Goal: Check status: Check status

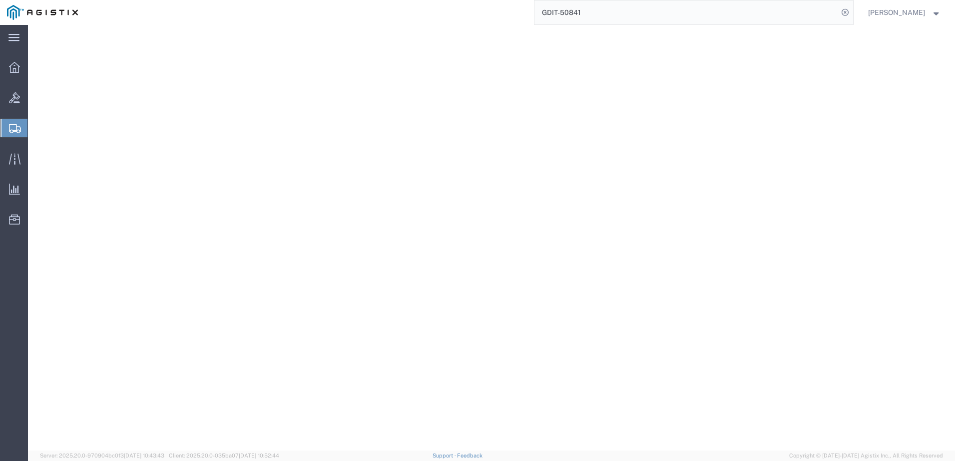
select select
select select "34238"
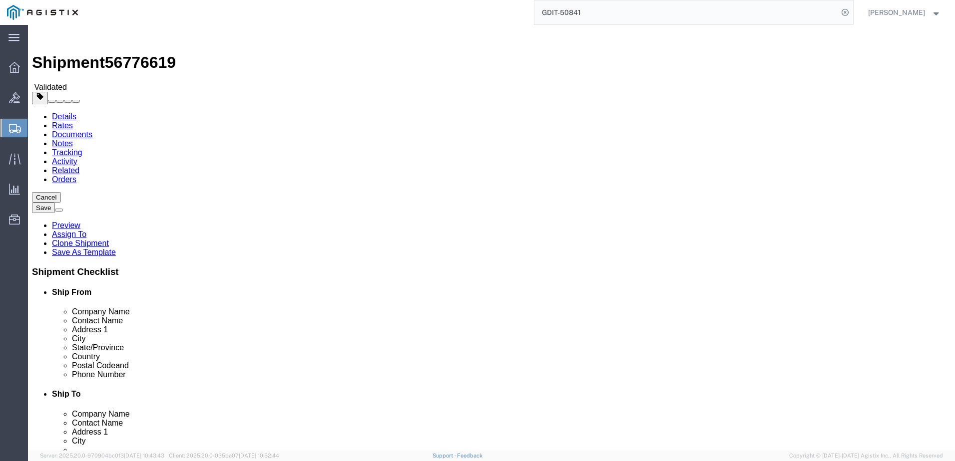
scroll to position [300, 0]
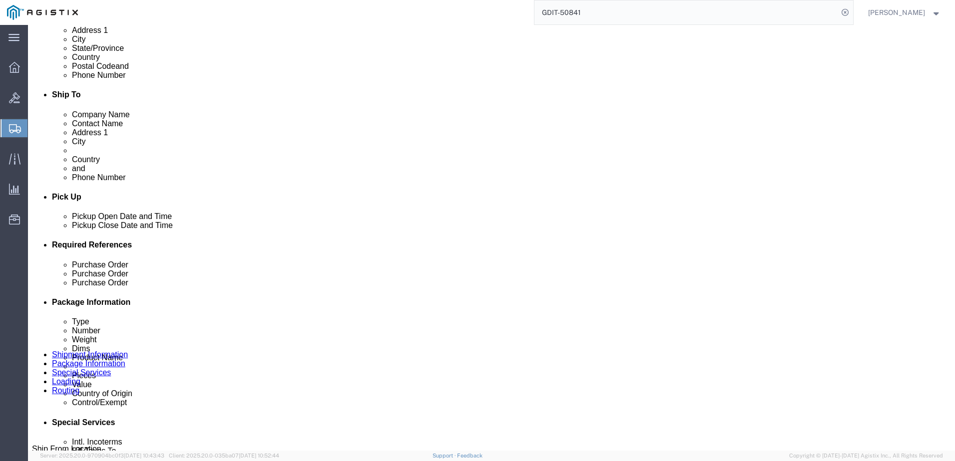
click at [647, 14] on input "GDIT-50841" at bounding box center [686, 12] width 304 height 24
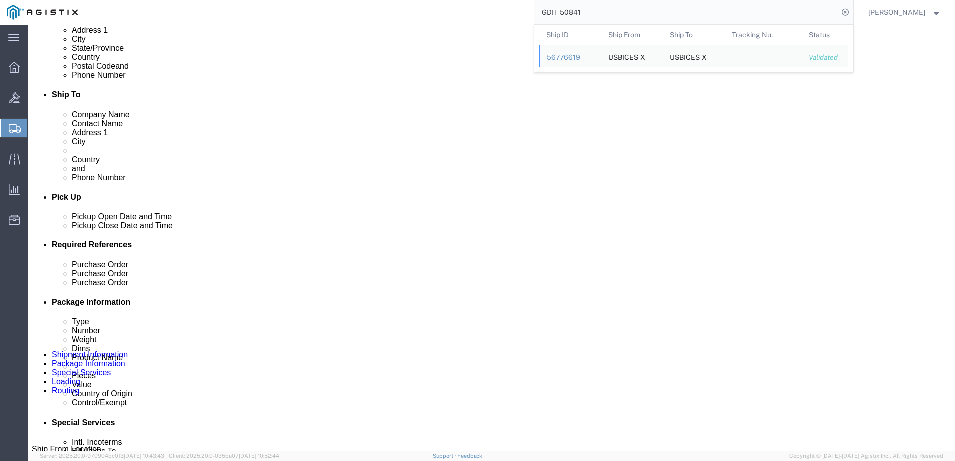
click at [647, 14] on input "GDIT-50841" at bounding box center [686, 12] width 304 height 24
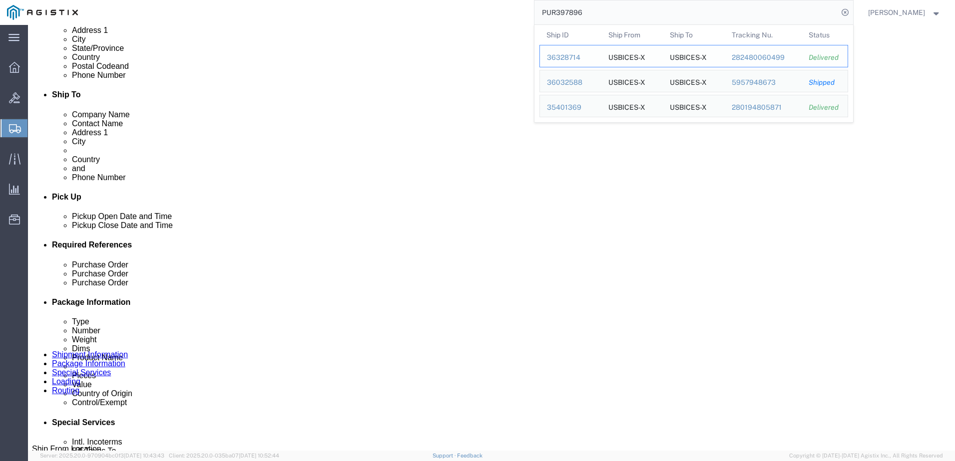
click at [584, 54] on div "36328714" at bounding box center [570, 57] width 47 height 10
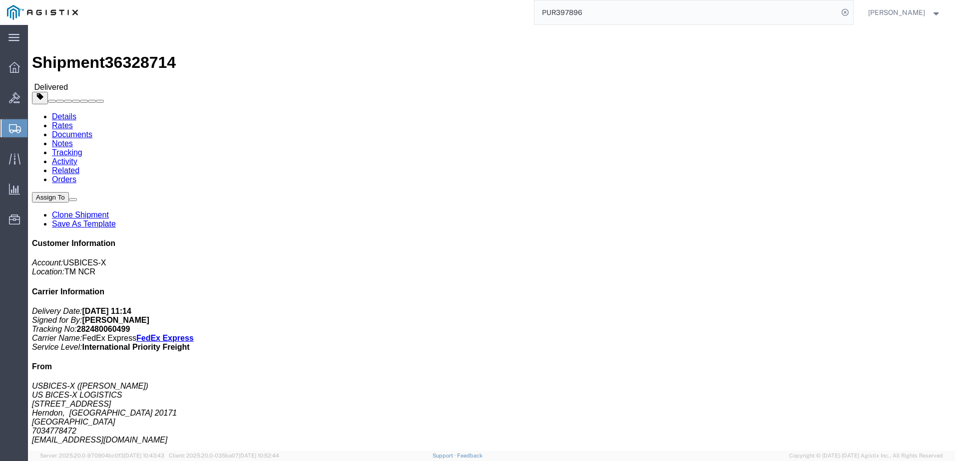
click at [618, 19] on input "PUR397896" at bounding box center [686, 12] width 304 height 24
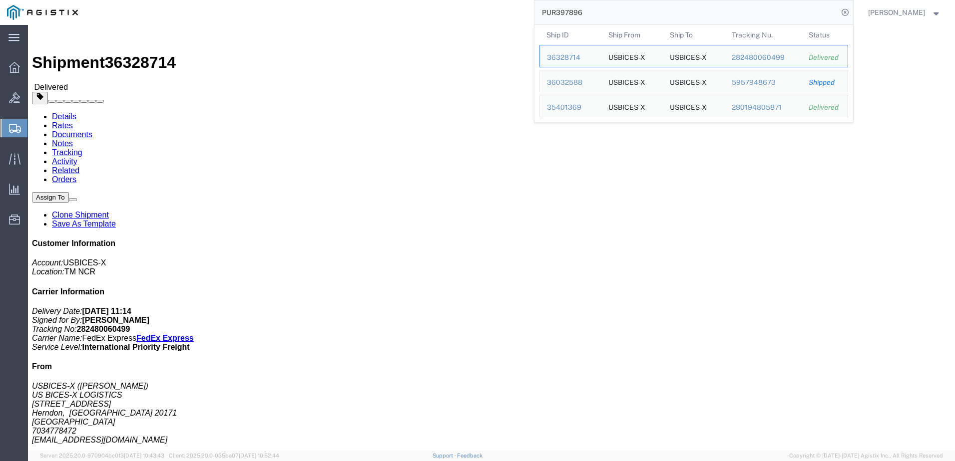
click at [618, 19] on input "PUR397896" at bounding box center [686, 12] width 304 height 24
click at [608, 13] on input "PUR397896" at bounding box center [686, 12] width 304 height 24
paste input "56789581"
type input "56789581"
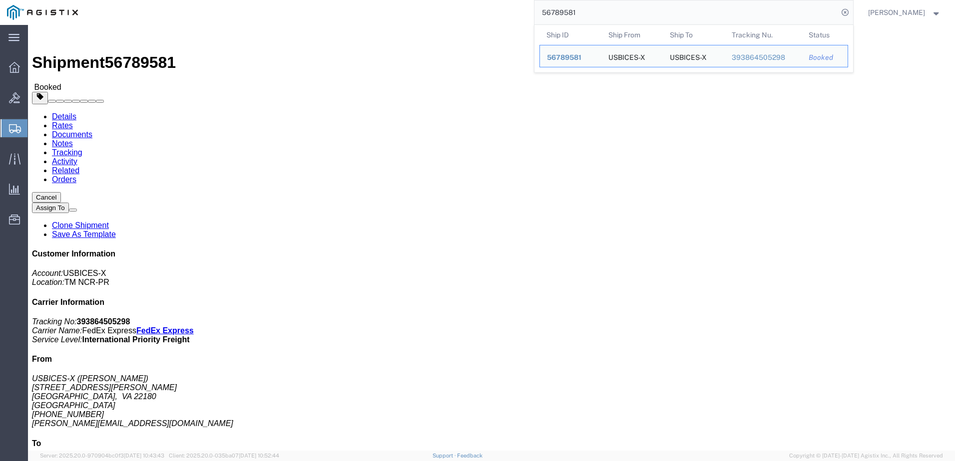
click address "USBICES-X ([PERSON_NAME]) HQ USAFRICOM Bldg. 3312, [PERSON_NAME][GEOGRAPHIC_DAT…"
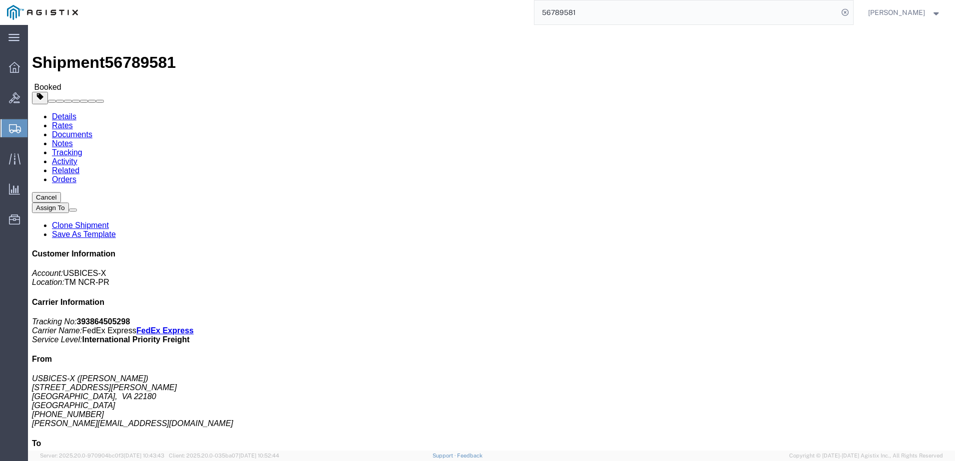
click link "Documents"
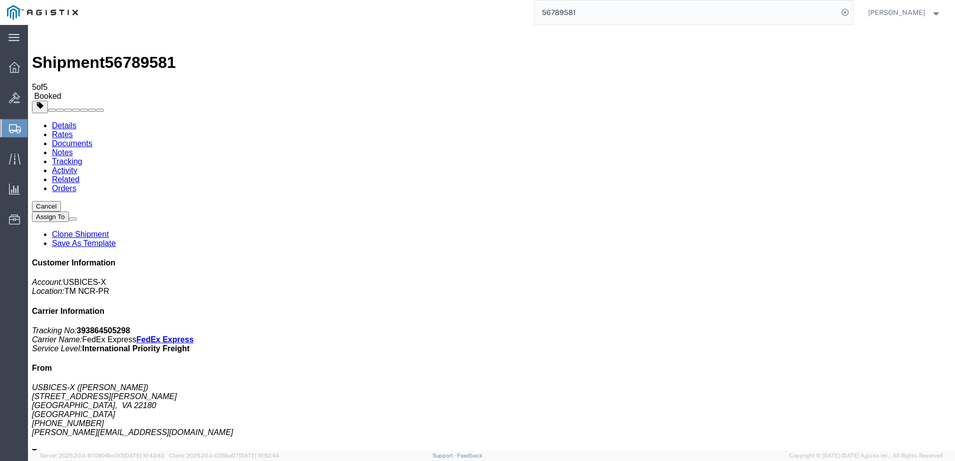
click at [76, 121] on link "Details" at bounding box center [64, 125] width 24 height 8
